Goal: Navigation & Orientation: Find specific page/section

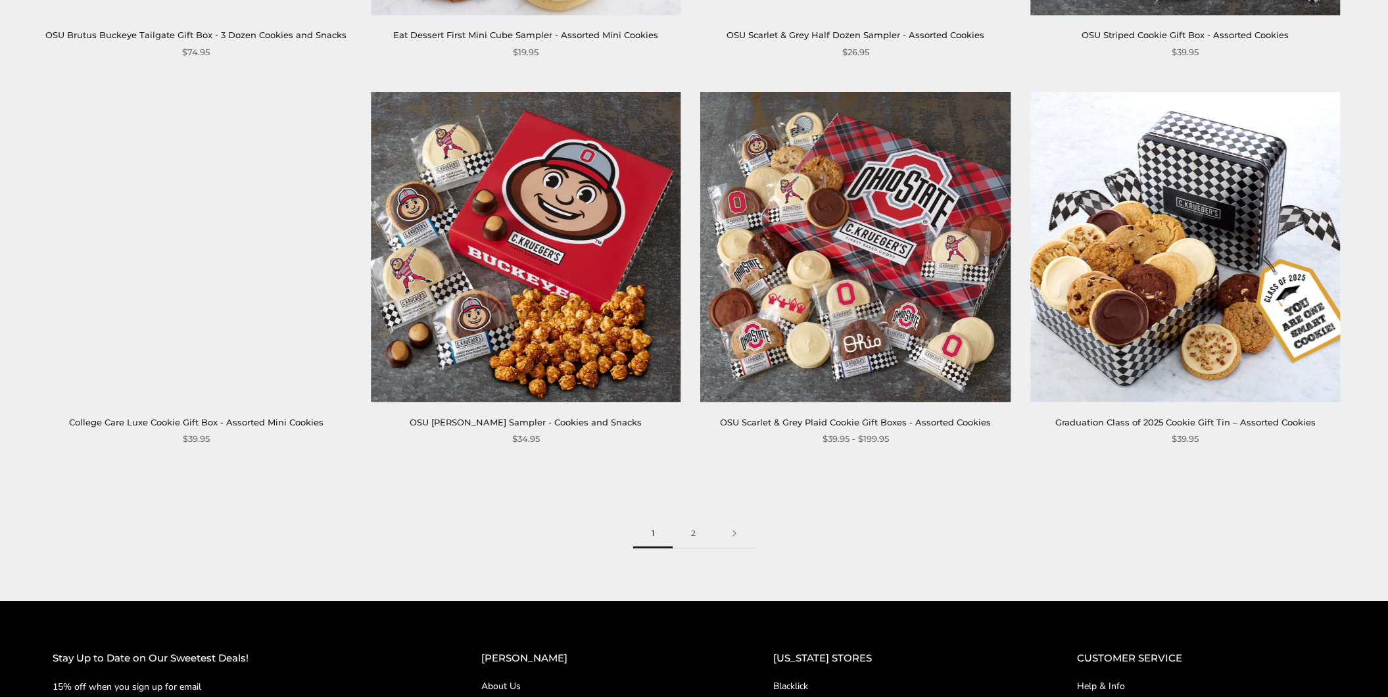
scroll to position [2189, 0]
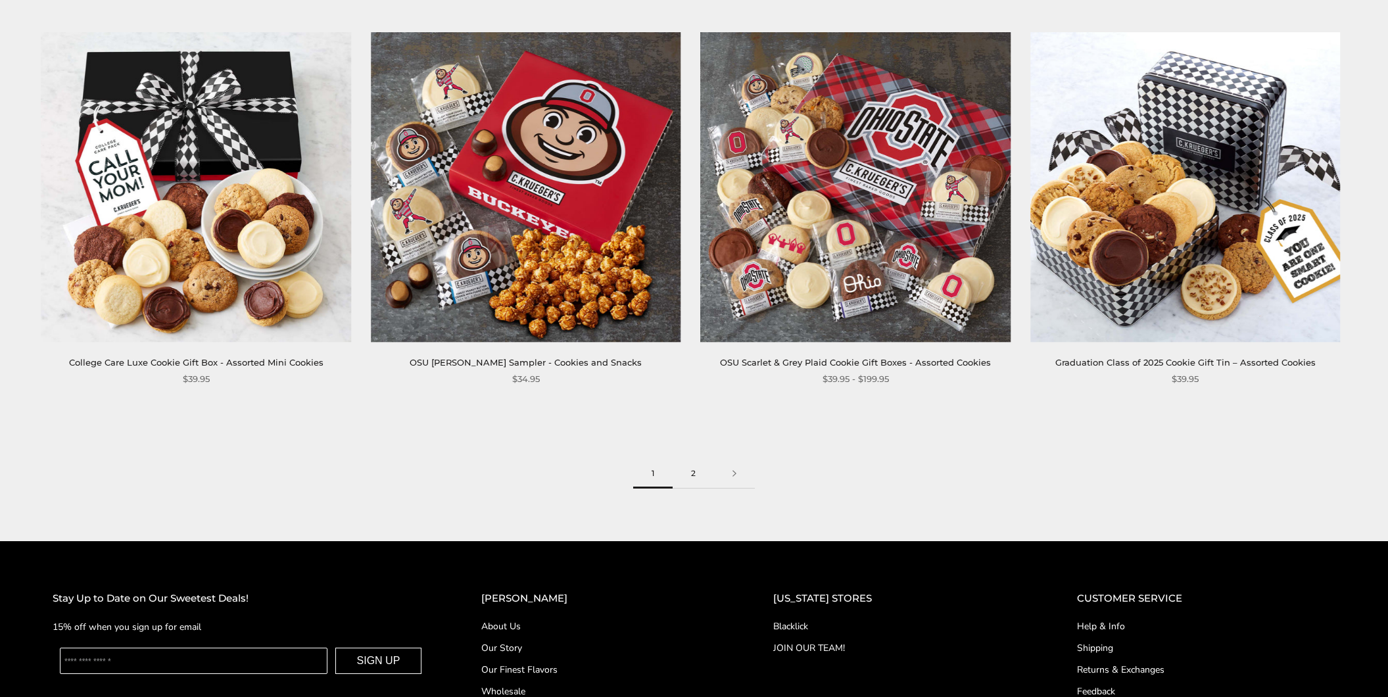
click at [694, 472] on link "2" at bounding box center [693, 474] width 41 height 30
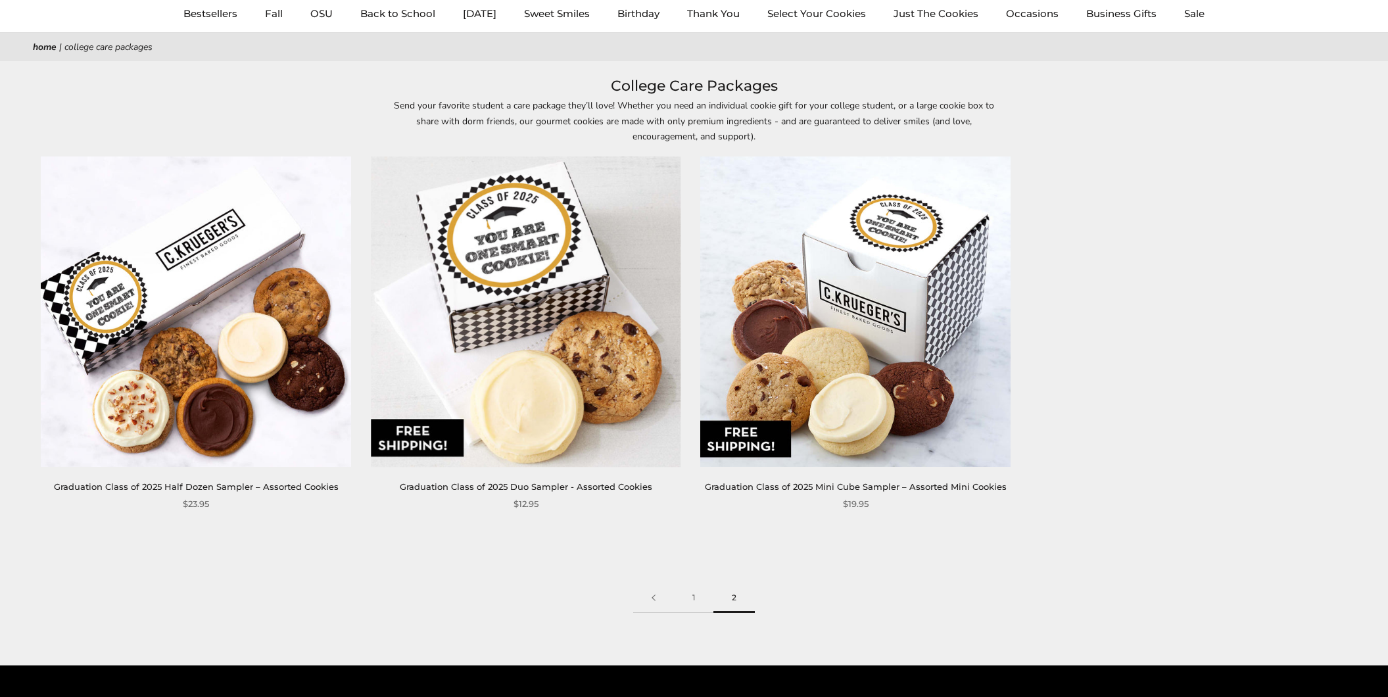
scroll to position [128, 0]
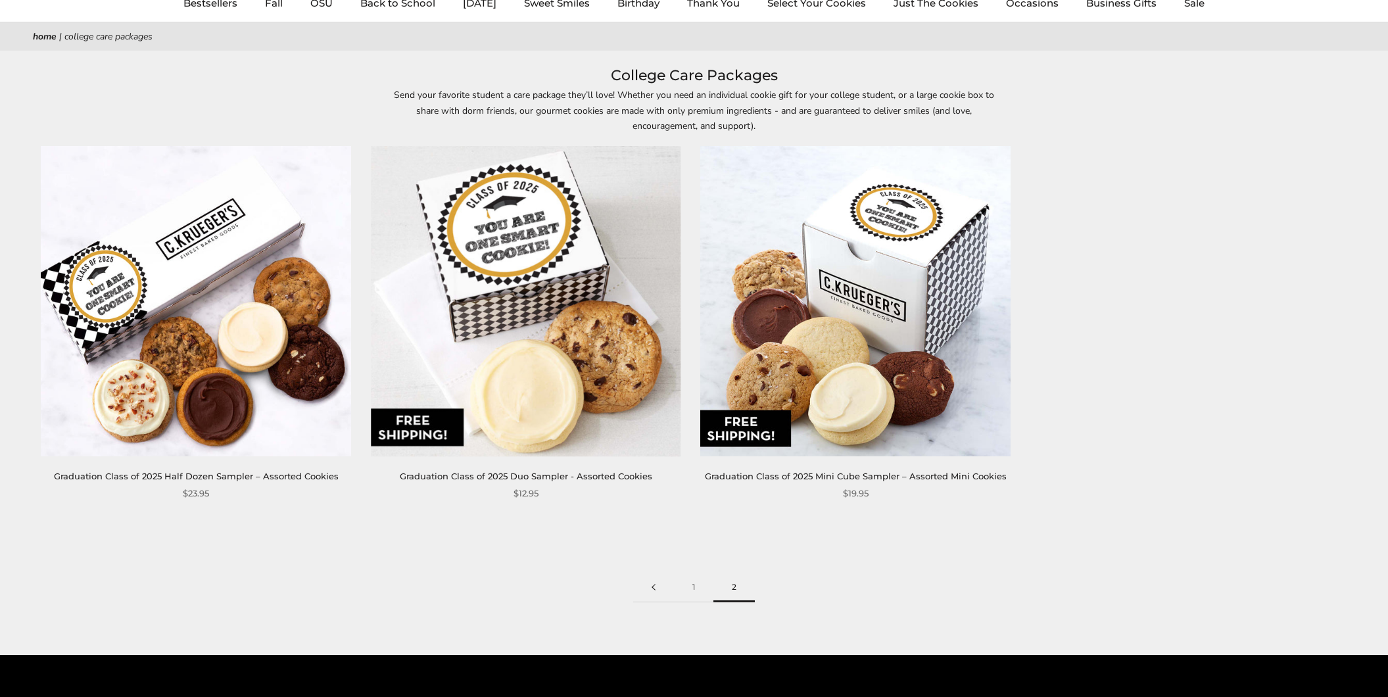
click at [653, 587] on link at bounding box center [653, 588] width 41 height 30
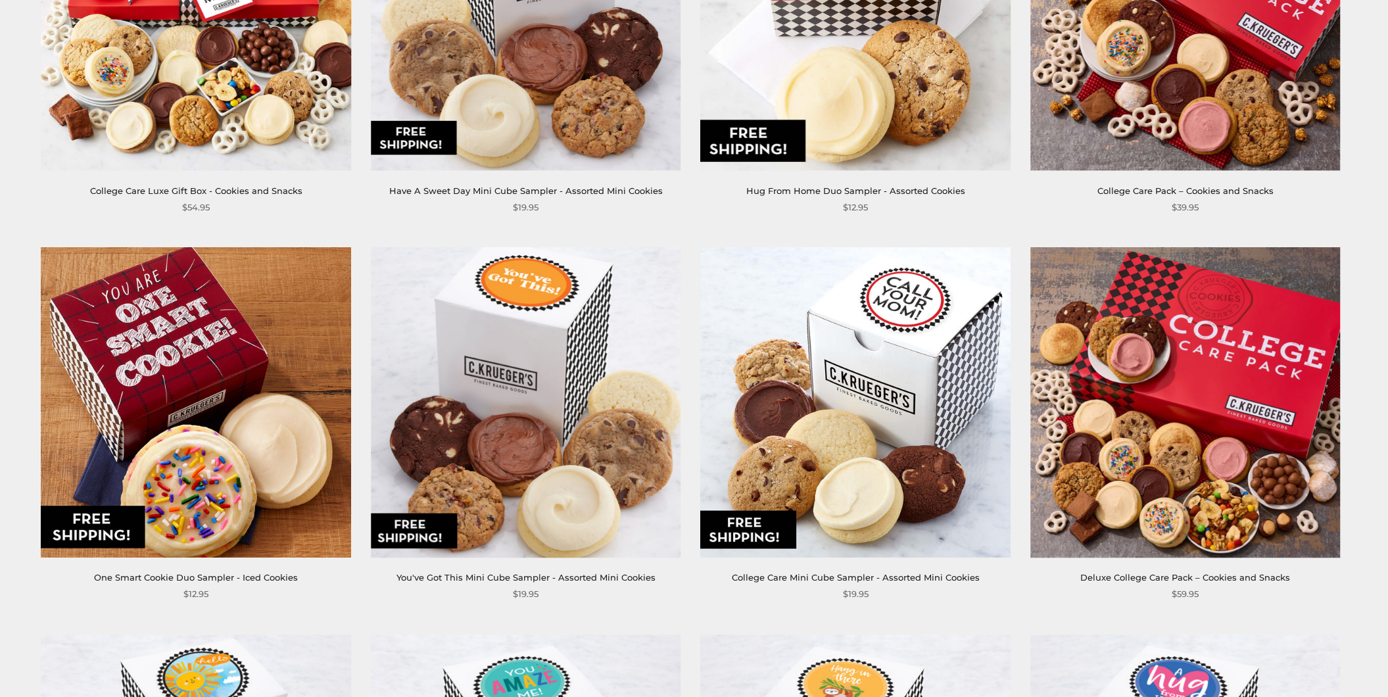
scroll to position [815, 0]
